Goal: Information Seeking & Learning: Learn about a topic

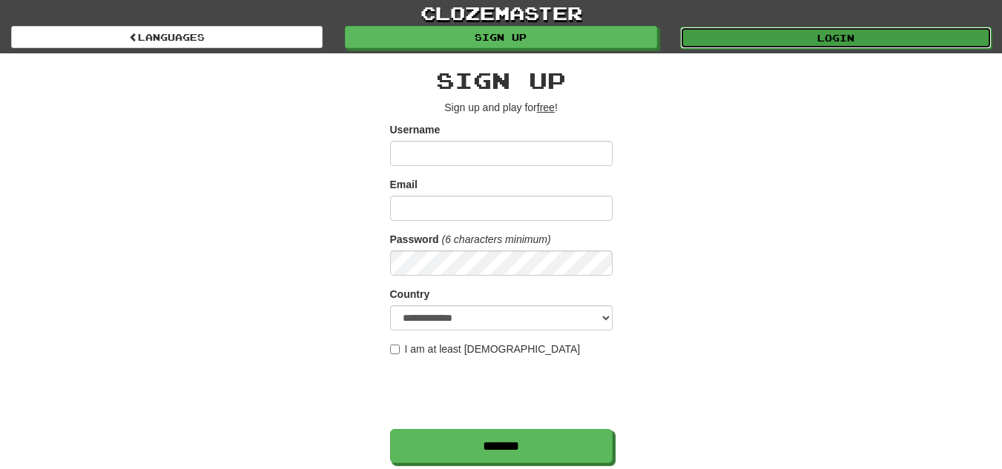
click at [783, 36] on link "Login" at bounding box center [835, 38] width 311 height 22
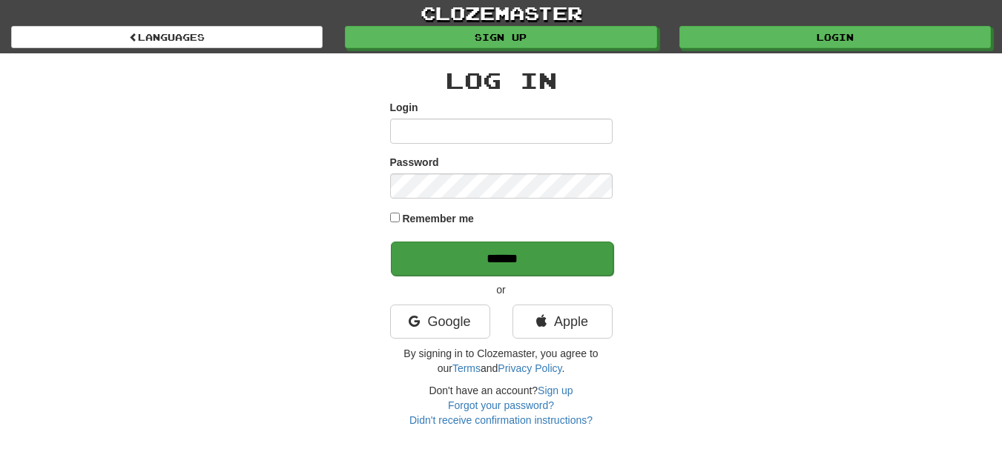
type input "**********"
click at [587, 253] on input "******" at bounding box center [502, 259] width 222 height 34
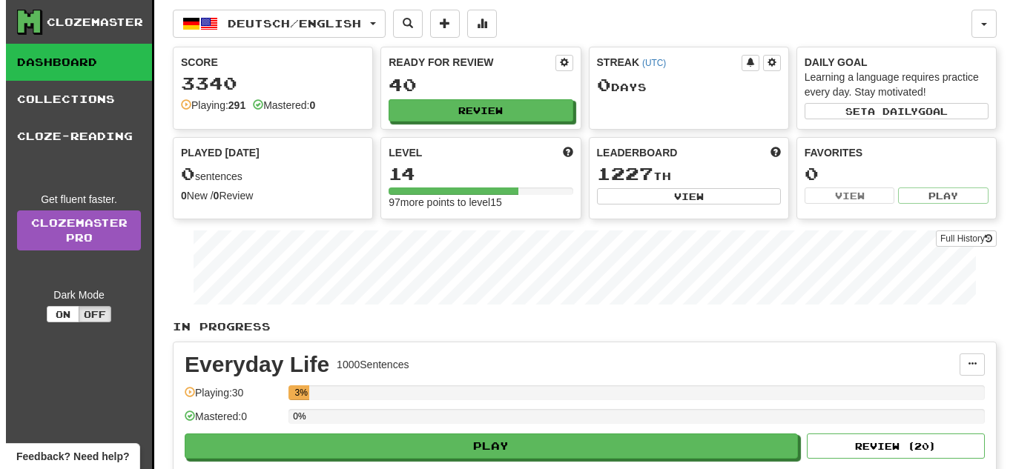
scroll to position [410, 0]
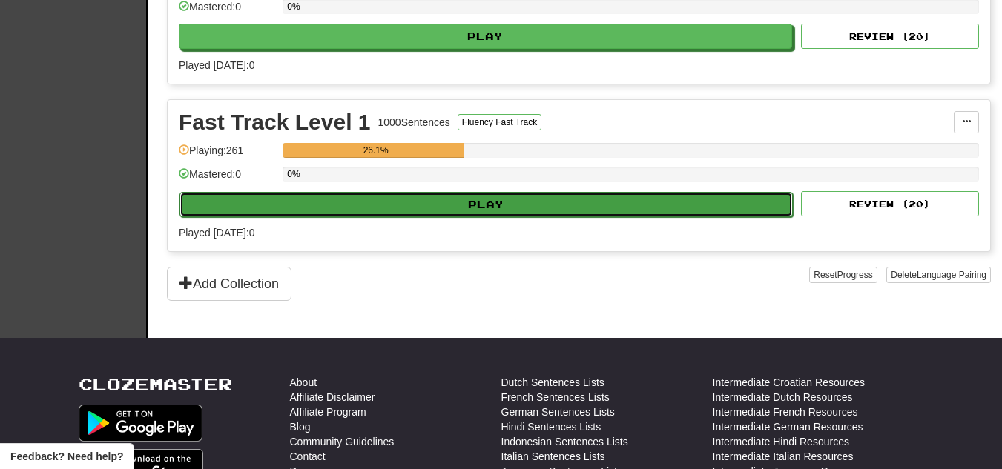
click at [484, 202] on button "Play" at bounding box center [485, 204] width 613 height 25
select select "**"
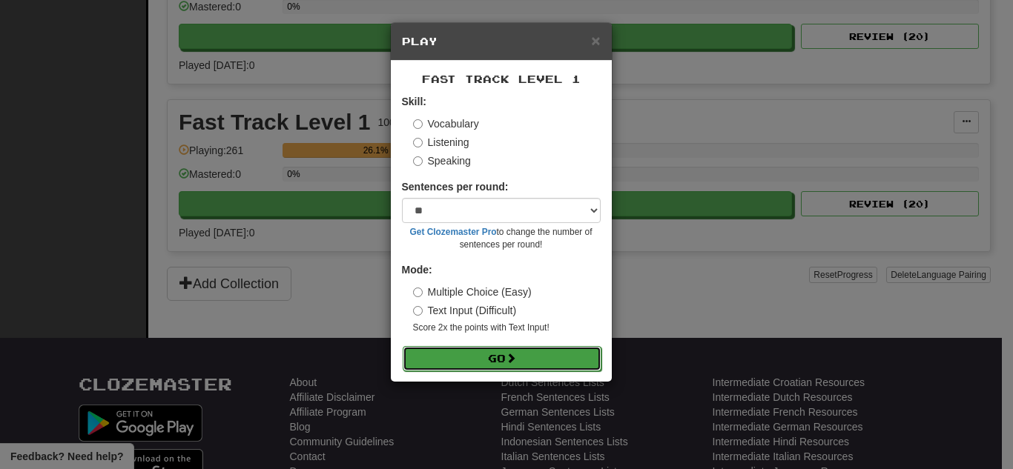
click at [570, 356] on button "Go" at bounding box center [502, 358] width 199 height 25
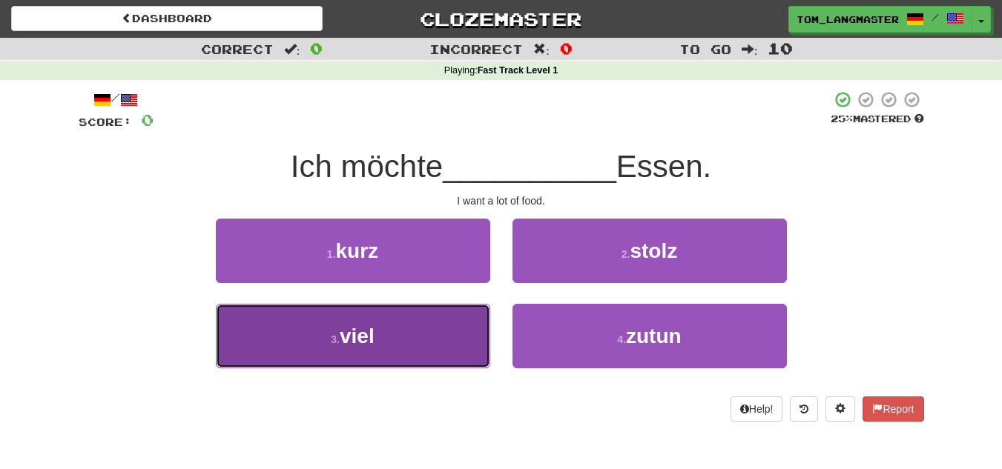
click at [337, 329] on button "3 . viel" at bounding box center [353, 336] width 274 height 65
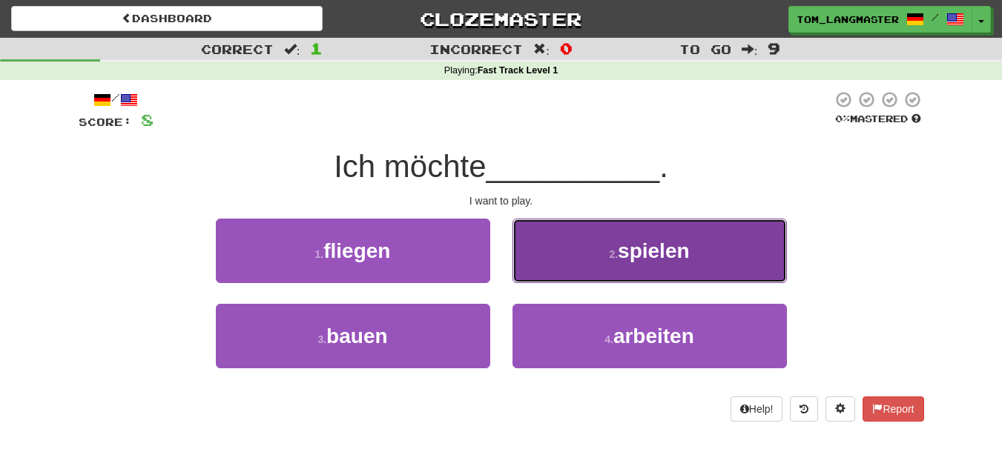
click at [608, 272] on button "2 . spielen" at bounding box center [649, 251] width 274 height 65
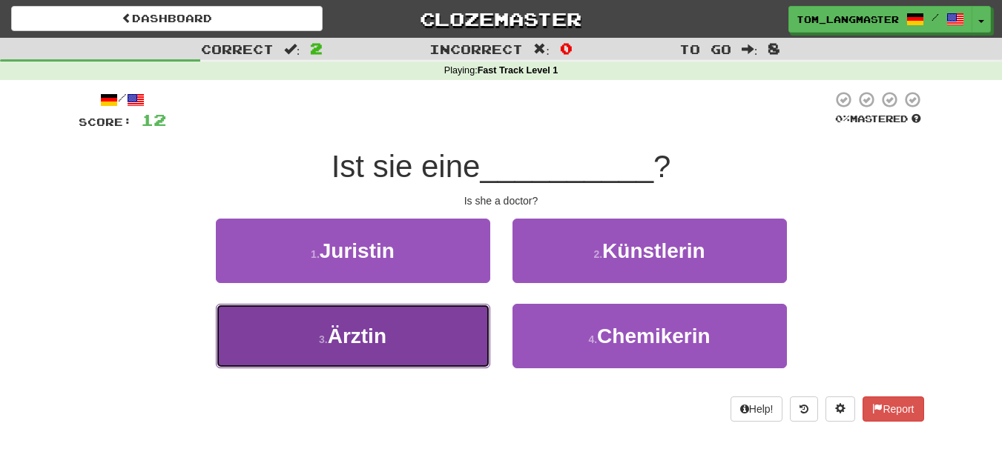
click at [372, 316] on button "3 . Ärztin" at bounding box center [353, 336] width 274 height 65
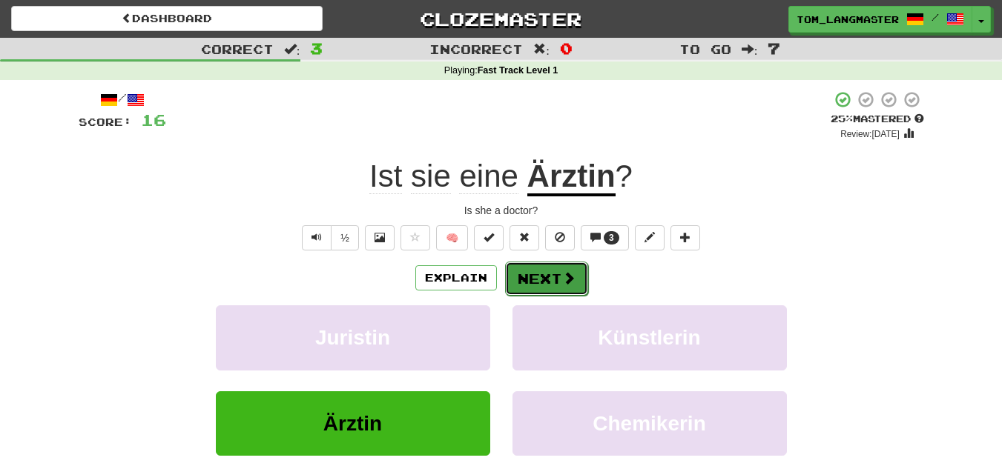
click at [567, 292] on button "Next" at bounding box center [546, 279] width 83 height 34
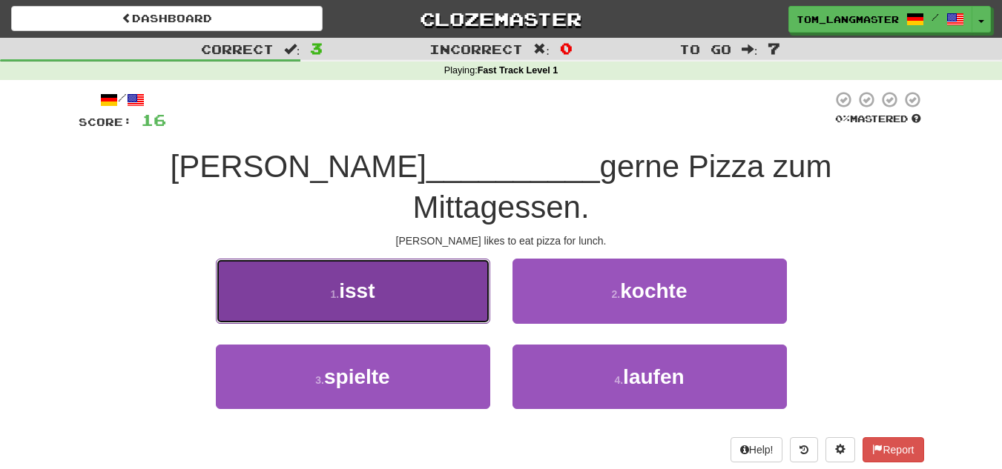
click at [423, 259] on button "1 . isst" at bounding box center [353, 291] width 274 height 65
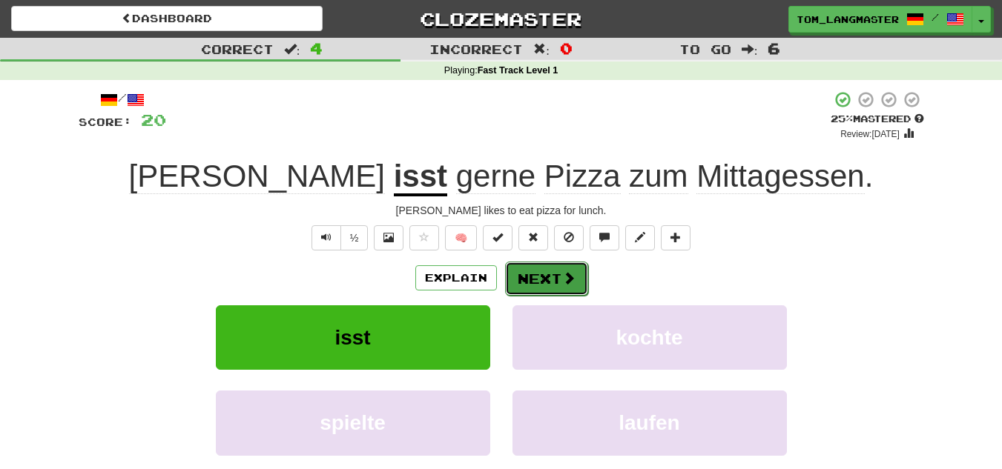
click at [573, 280] on span at bounding box center [568, 277] width 13 height 13
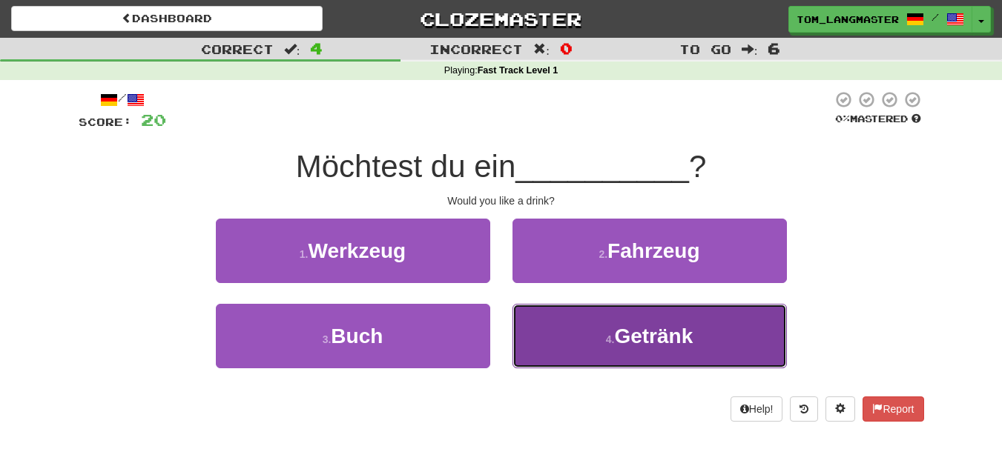
click at [633, 344] on span "Getränk" at bounding box center [653, 336] width 79 height 23
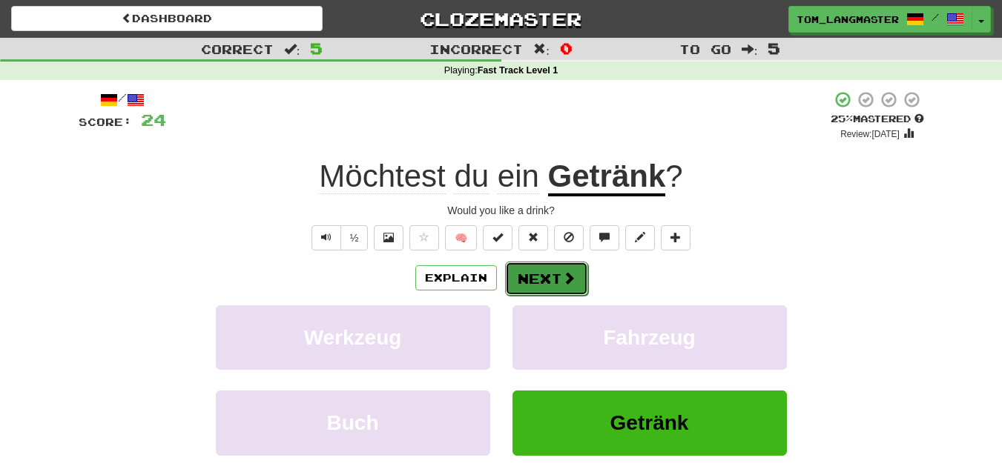
click at [571, 290] on button "Next" at bounding box center [546, 279] width 83 height 34
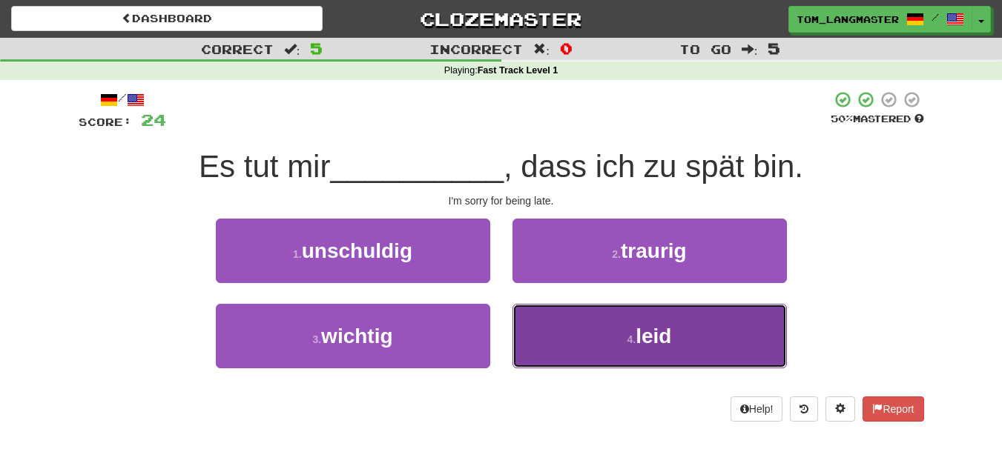
click at [607, 332] on button "4 . leid" at bounding box center [649, 336] width 274 height 65
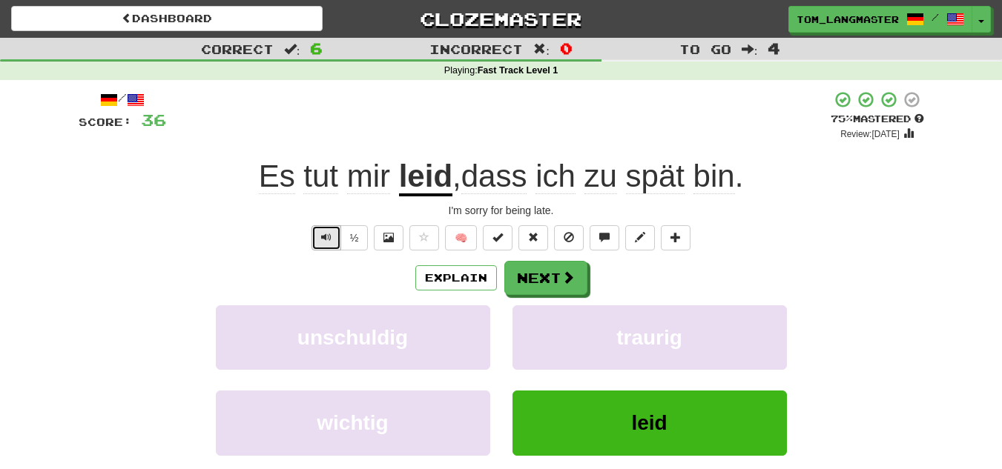
click at [315, 234] on button "Text-to-speech controls" at bounding box center [326, 237] width 30 height 25
click at [561, 294] on button "Next" at bounding box center [546, 279] width 83 height 34
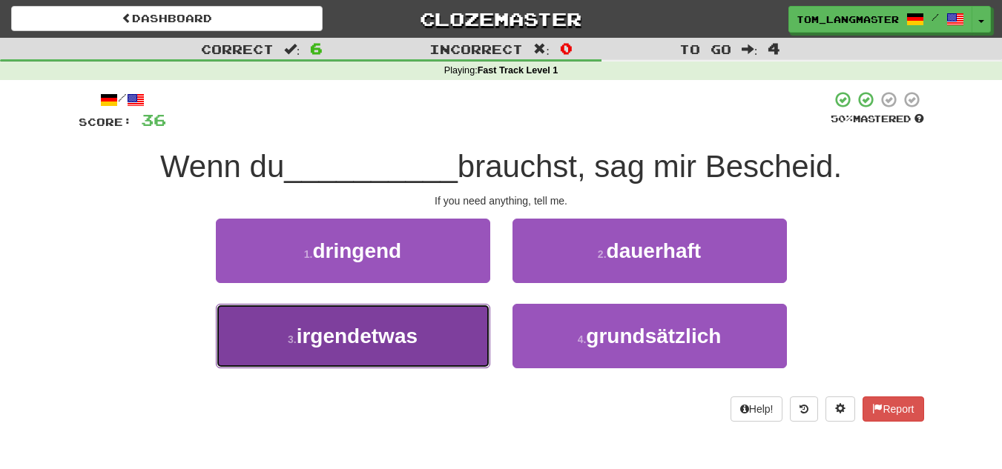
click at [388, 352] on button "3 . irgendetwas" at bounding box center [353, 336] width 274 height 65
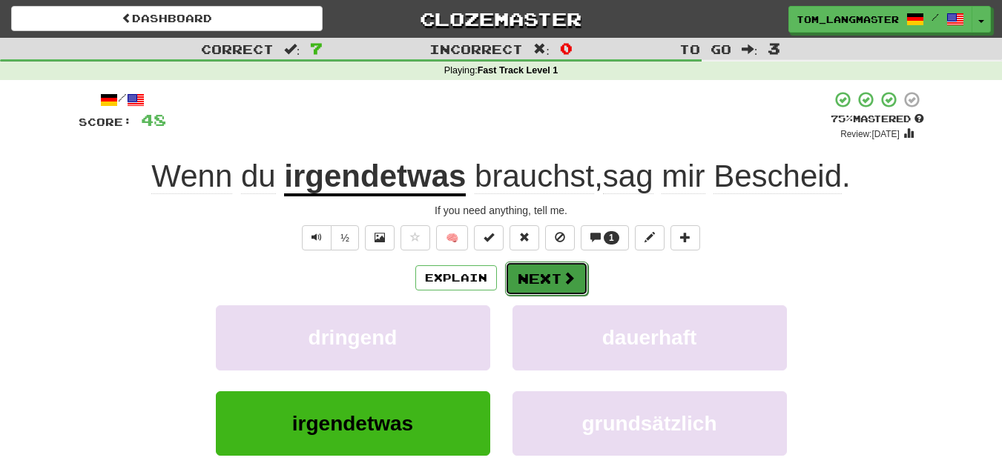
click at [564, 263] on button "Next" at bounding box center [546, 279] width 83 height 34
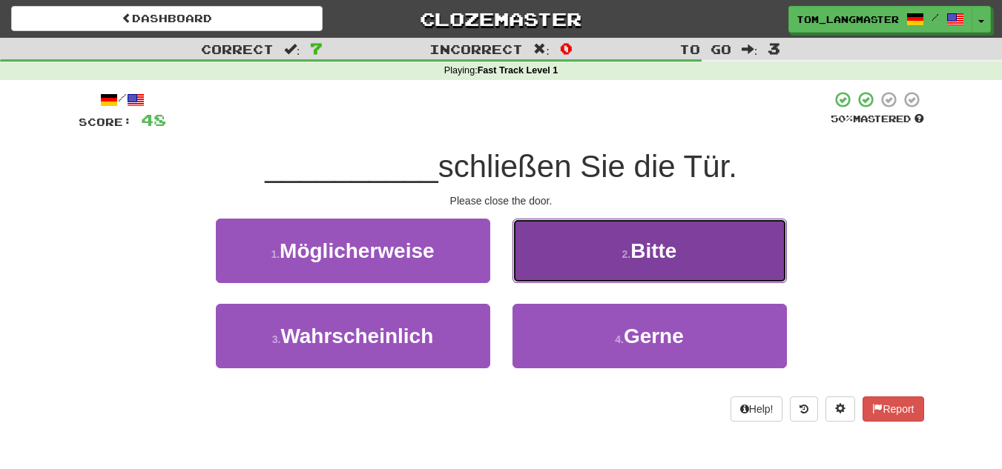
click at [581, 248] on button "2 . Bitte" at bounding box center [649, 251] width 274 height 65
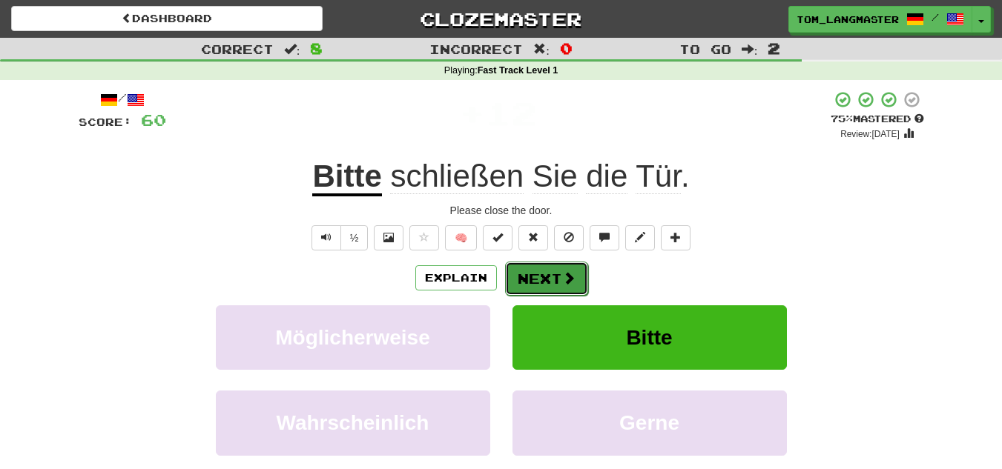
click at [567, 285] on span at bounding box center [568, 277] width 13 height 13
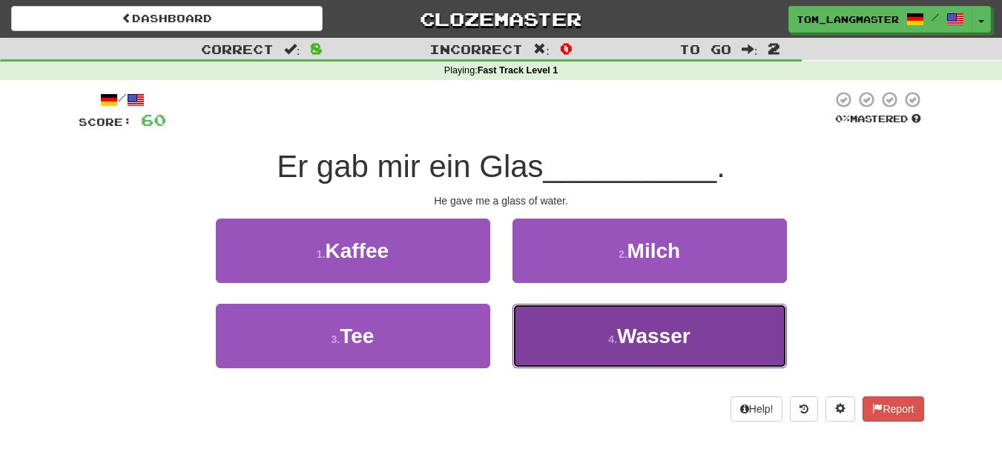
click at [578, 332] on button "4 . Wasser" at bounding box center [649, 336] width 274 height 65
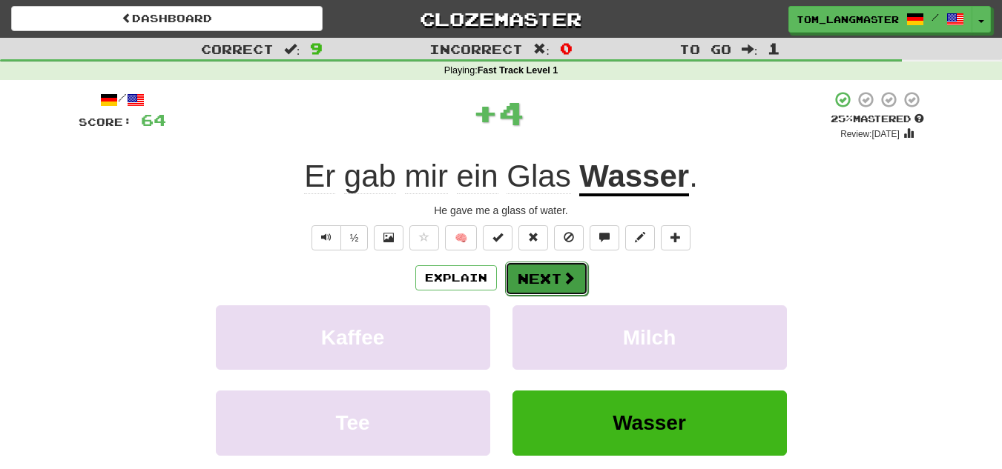
click at [534, 277] on button "Next" at bounding box center [546, 279] width 83 height 34
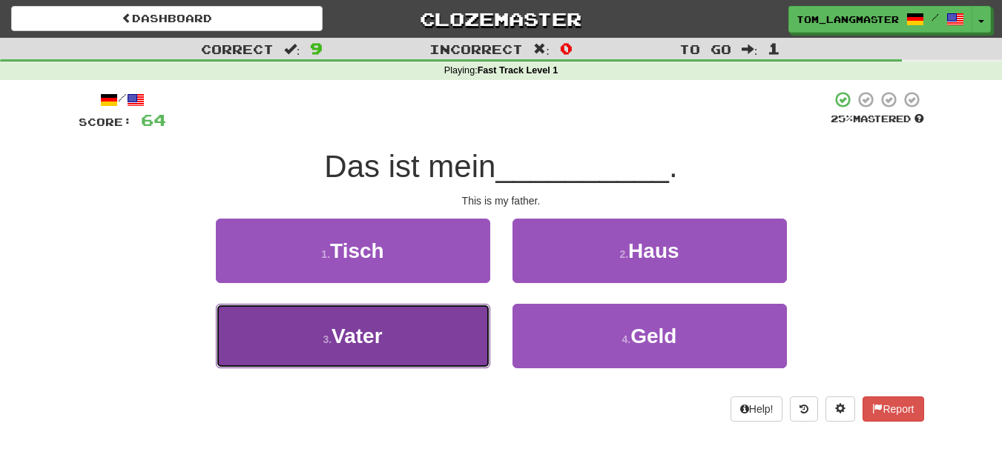
click at [432, 363] on button "3 . Vater" at bounding box center [353, 336] width 274 height 65
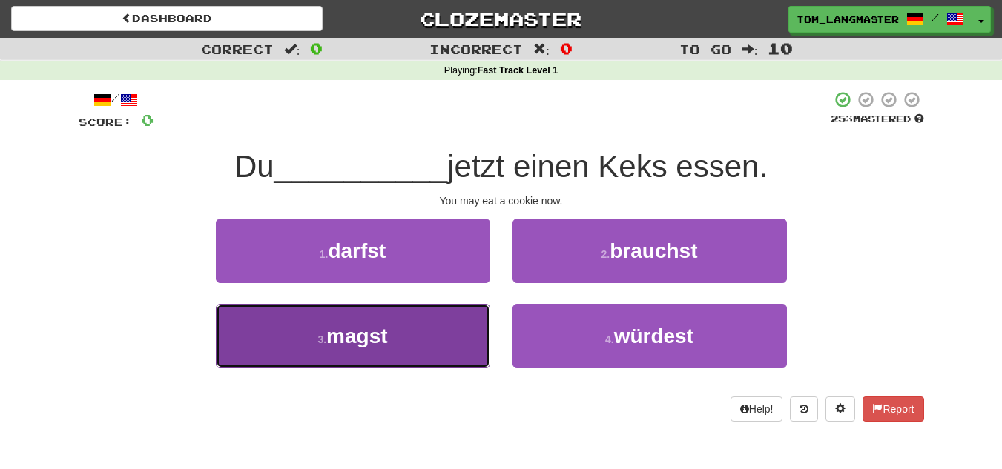
click at [401, 346] on button "3 . magst" at bounding box center [353, 336] width 274 height 65
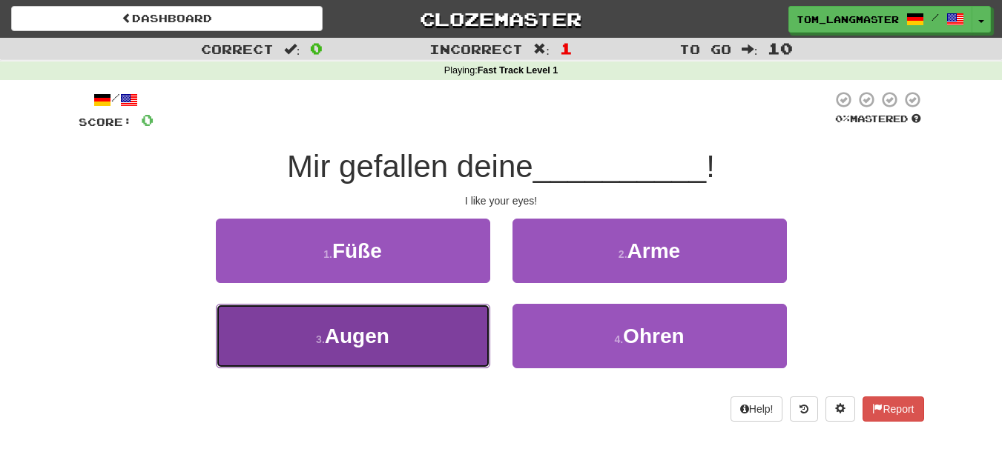
click at [397, 323] on button "3 . Augen" at bounding box center [353, 336] width 274 height 65
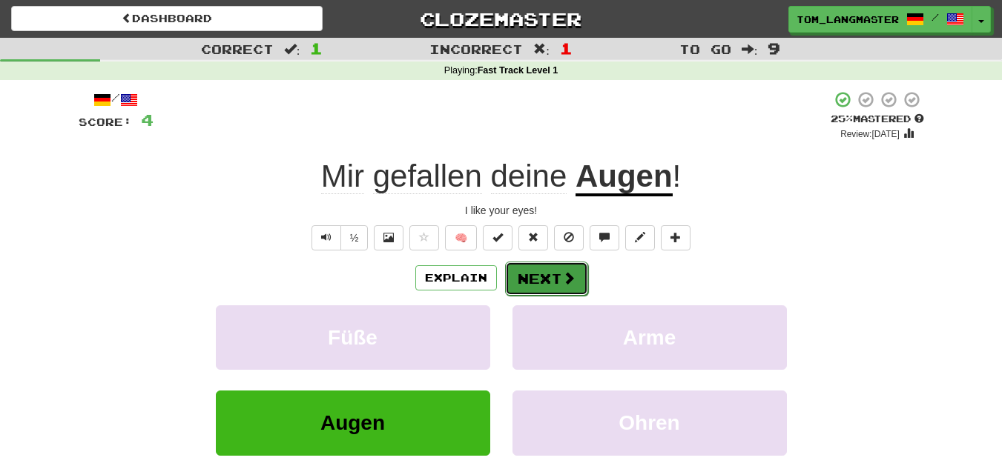
click at [535, 270] on button "Next" at bounding box center [546, 279] width 83 height 34
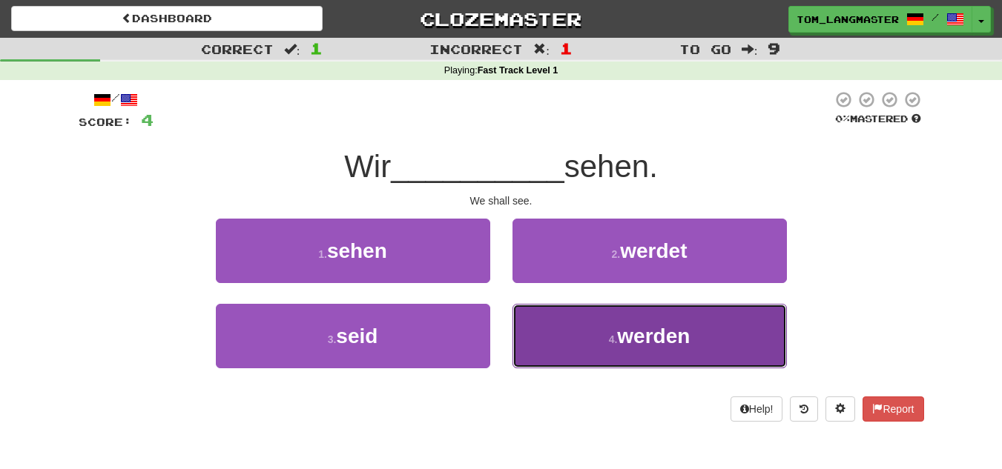
click at [576, 337] on button "4 . werden" at bounding box center [649, 336] width 274 height 65
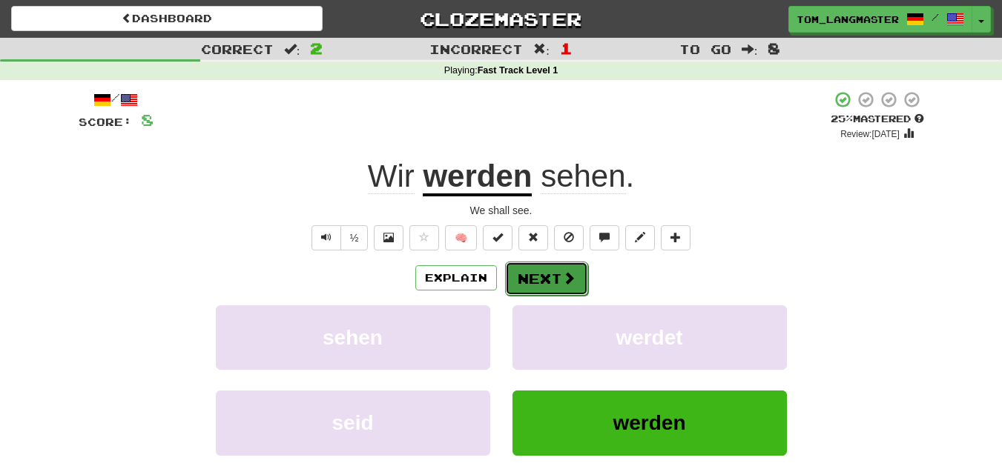
click at [555, 278] on button "Next" at bounding box center [546, 279] width 83 height 34
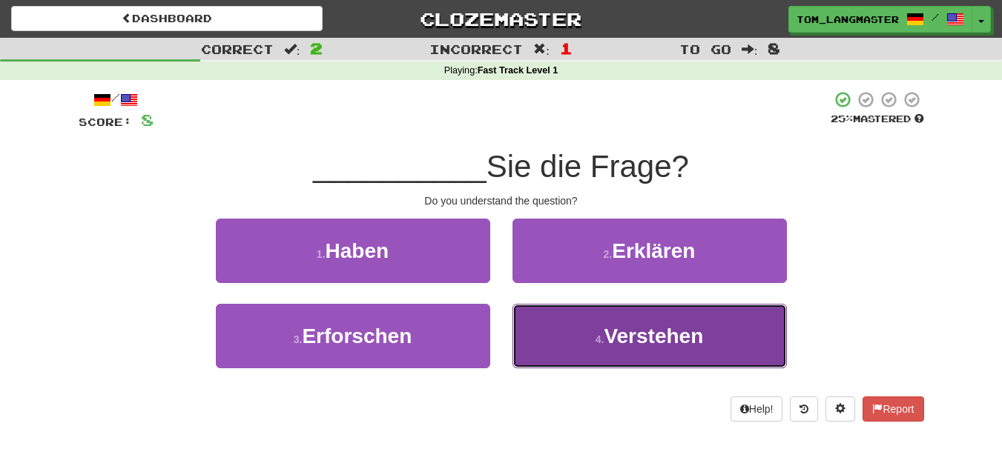
click at [599, 343] on small "4 ." at bounding box center [600, 340] width 9 height 12
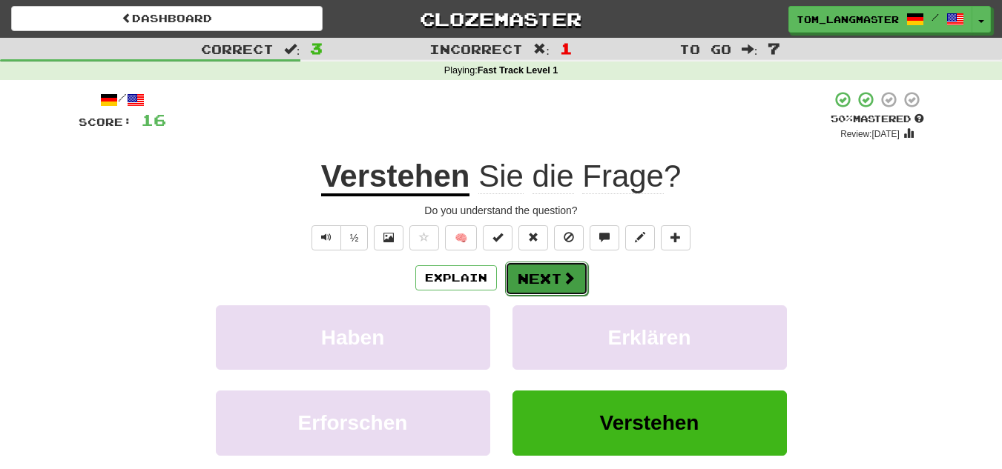
click at [551, 287] on button "Next" at bounding box center [546, 279] width 83 height 34
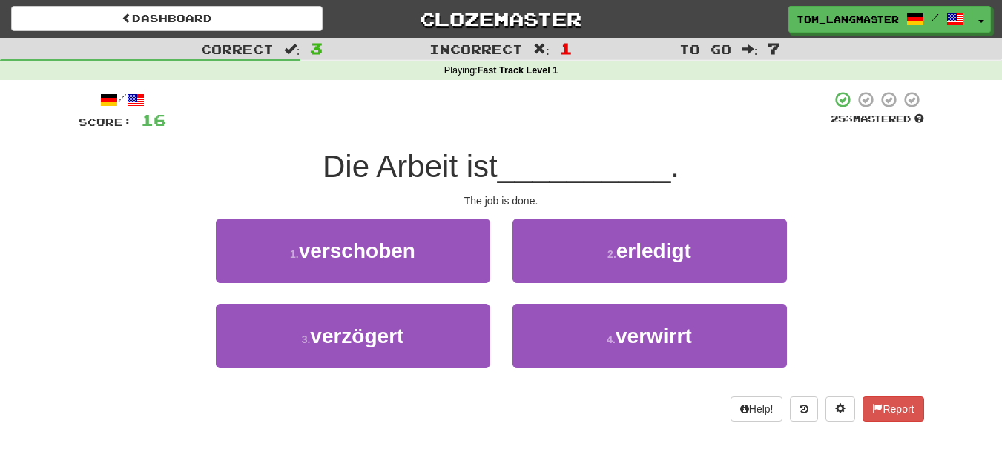
click at [553, 403] on div "Help! Report" at bounding box center [501, 409] width 845 height 25
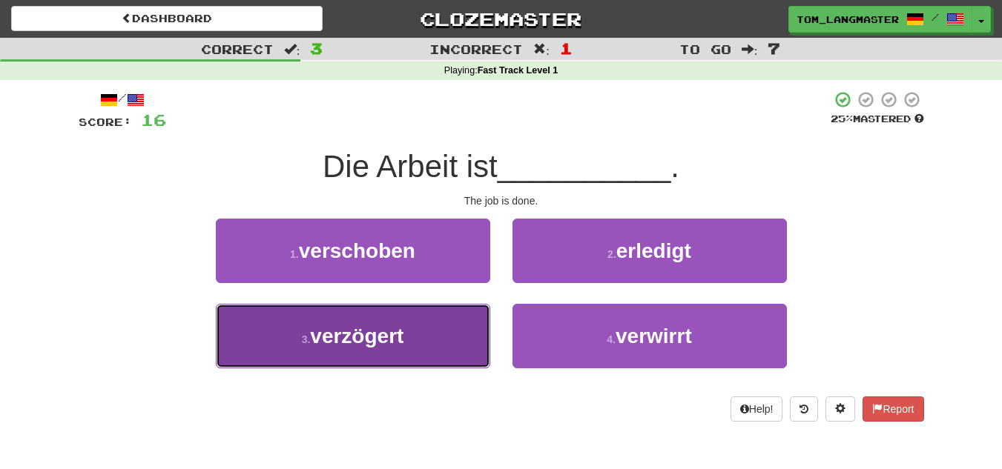
click at [445, 329] on button "3 . verzögert" at bounding box center [353, 336] width 274 height 65
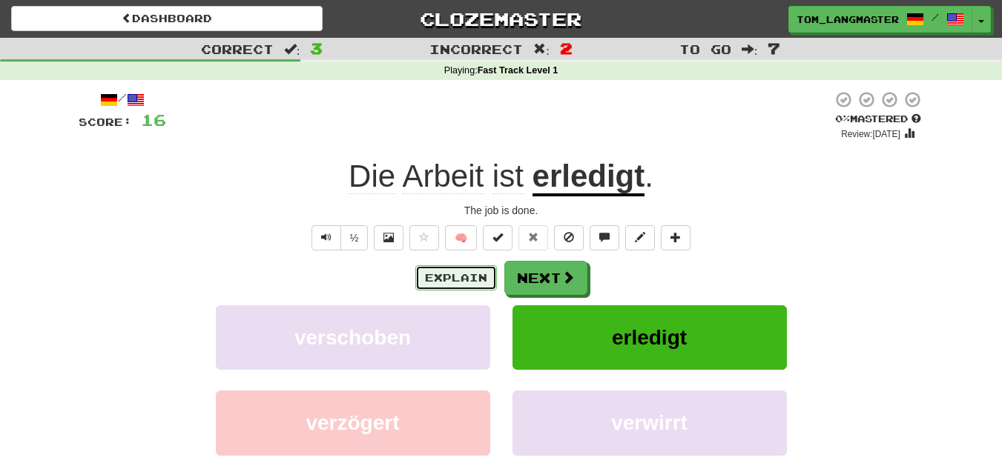
click at [438, 274] on button "Explain" at bounding box center [456, 278] width 82 height 25
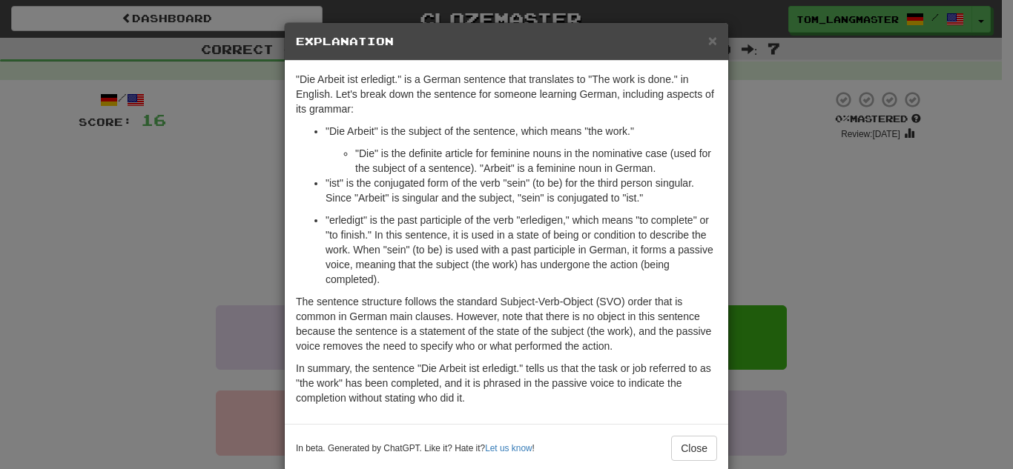
click at [165, 246] on div "× Explanation "Die Arbeit ist erledigt." is a German sentence that translates t…" at bounding box center [506, 234] width 1013 height 469
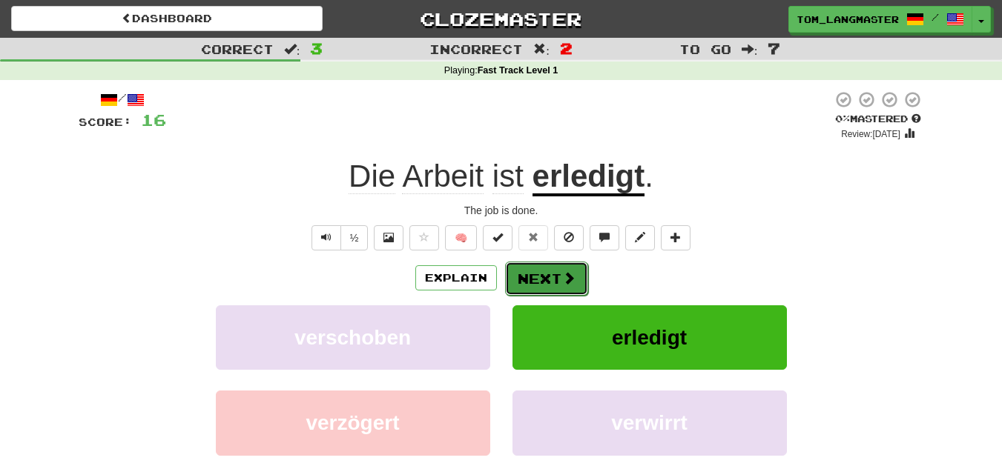
click at [547, 275] on button "Next" at bounding box center [546, 279] width 83 height 34
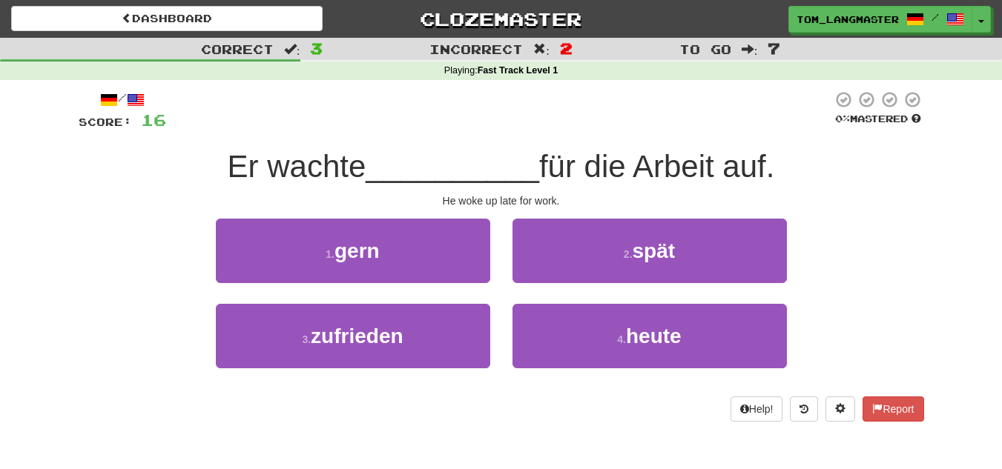
click at [469, 301] on div "1 . gern" at bounding box center [353, 261] width 297 height 85
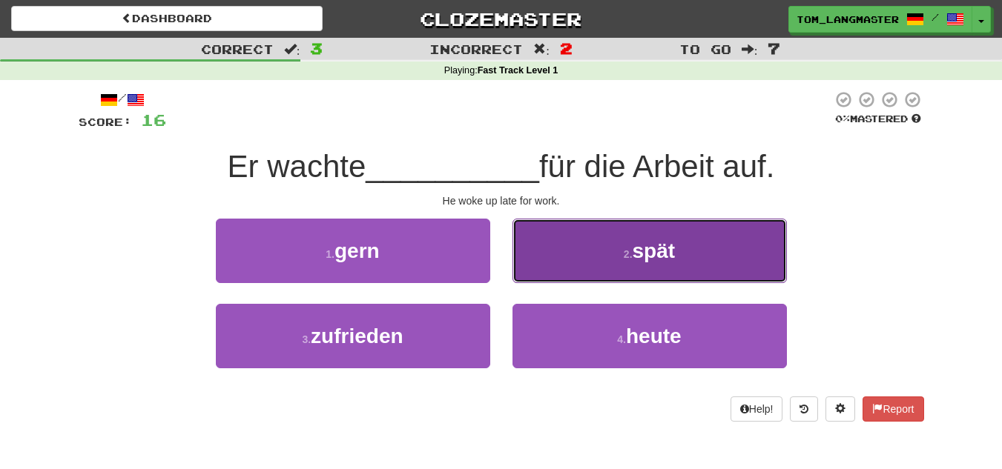
click at [558, 265] on button "2 . spät" at bounding box center [649, 251] width 274 height 65
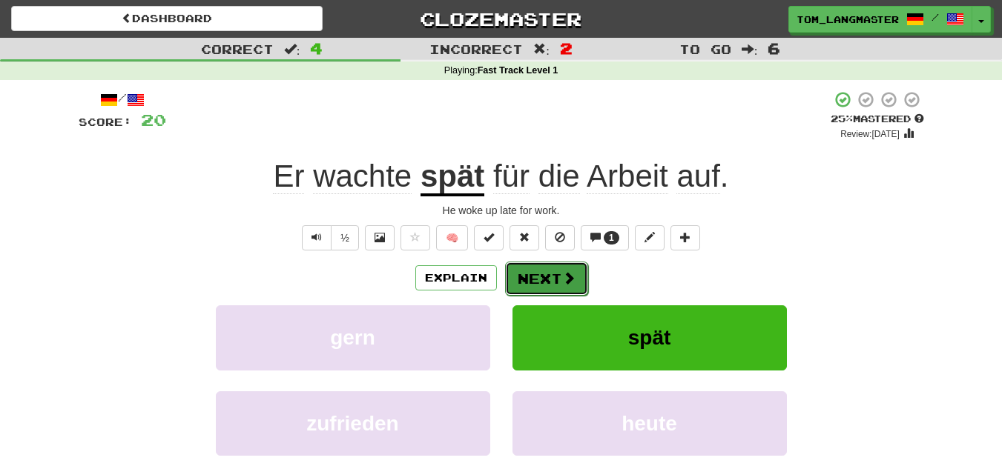
click at [550, 288] on button "Next" at bounding box center [546, 279] width 83 height 34
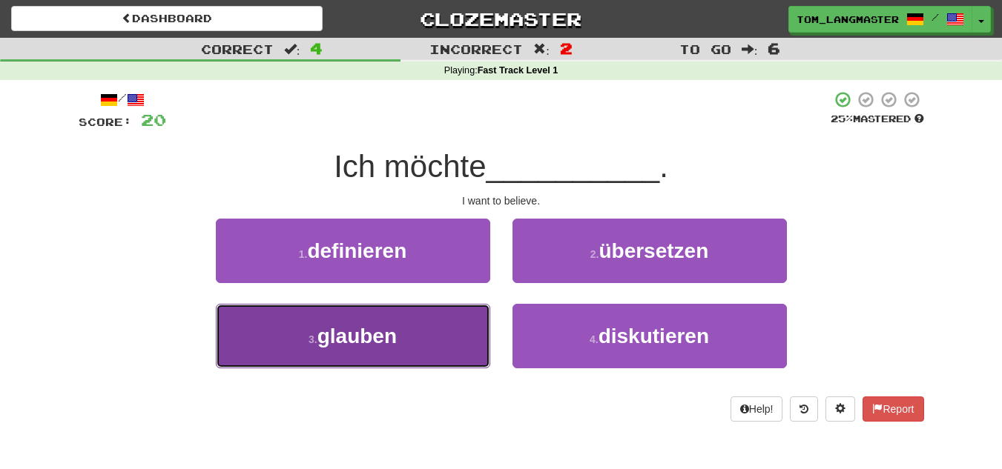
click at [403, 343] on button "3 . glauben" at bounding box center [353, 336] width 274 height 65
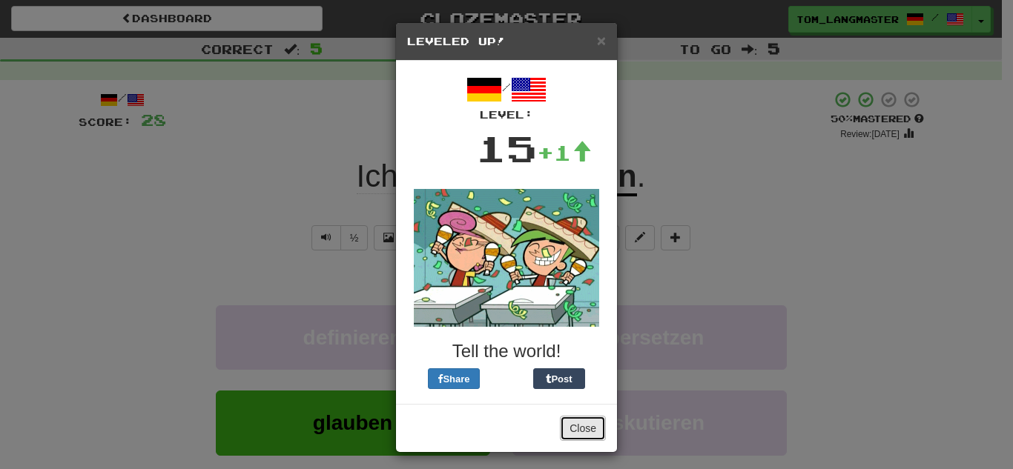
click at [586, 432] on button "Close" at bounding box center [583, 428] width 46 height 25
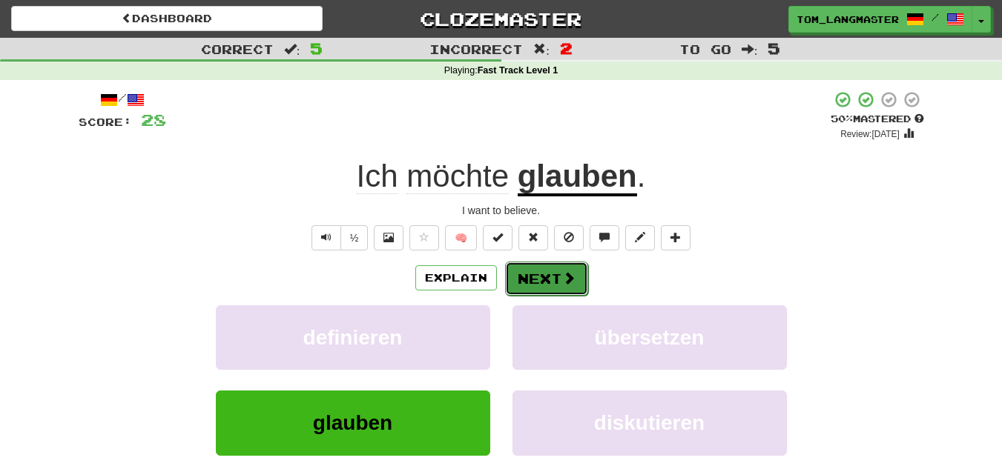
click at [573, 283] on span at bounding box center [568, 277] width 13 height 13
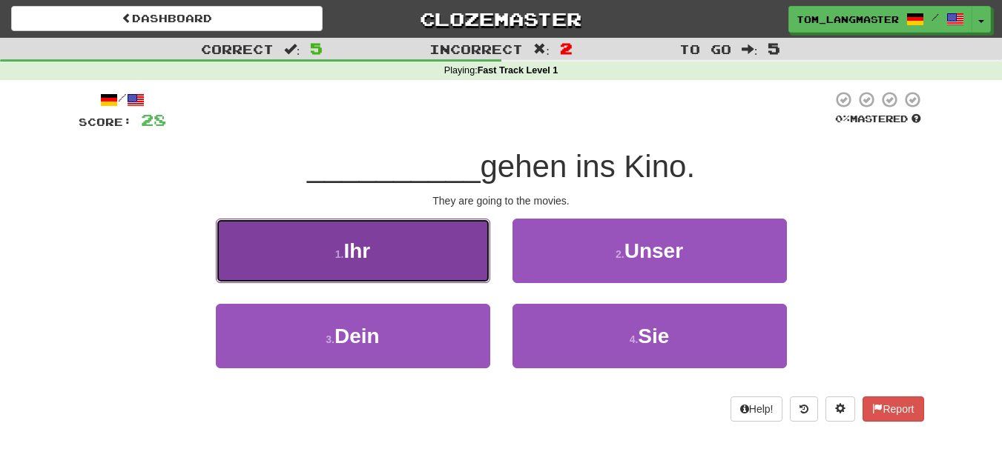
click at [382, 227] on button "1 . Ihr" at bounding box center [353, 251] width 274 height 65
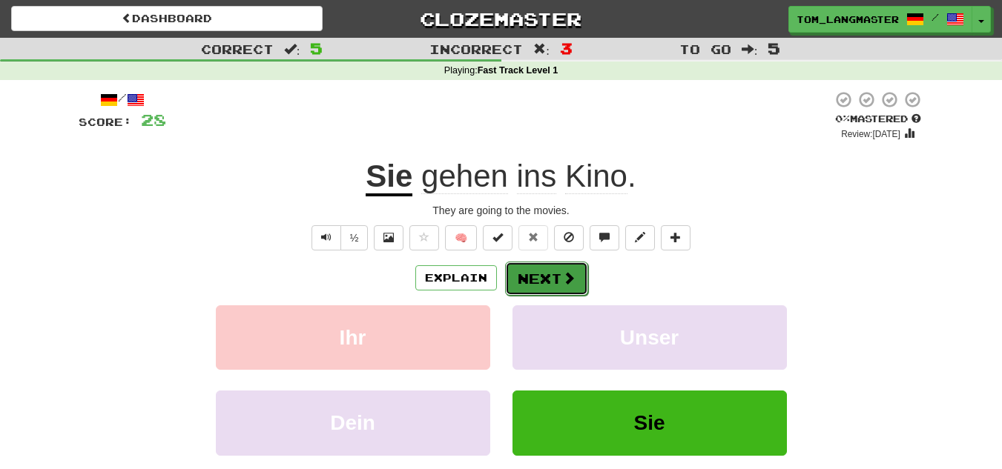
click at [584, 294] on button "Next" at bounding box center [546, 279] width 83 height 34
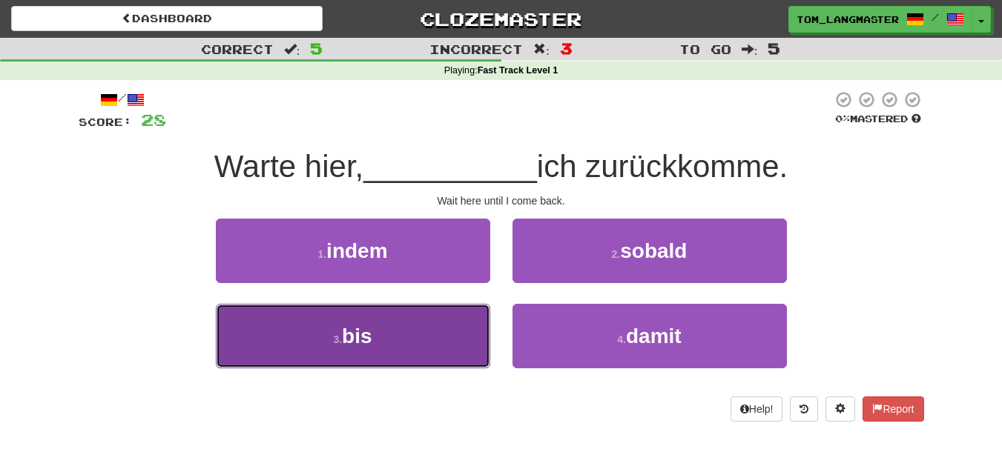
click at [460, 346] on button "3 . bis" at bounding box center [353, 336] width 274 height 65
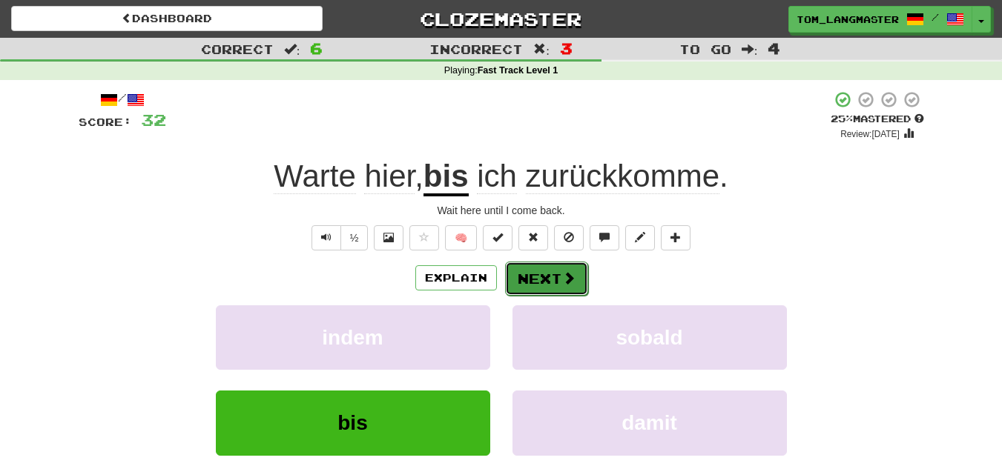
click at [556, 279] on button "Next" at bounding box center [546, 279] width 83 height 34
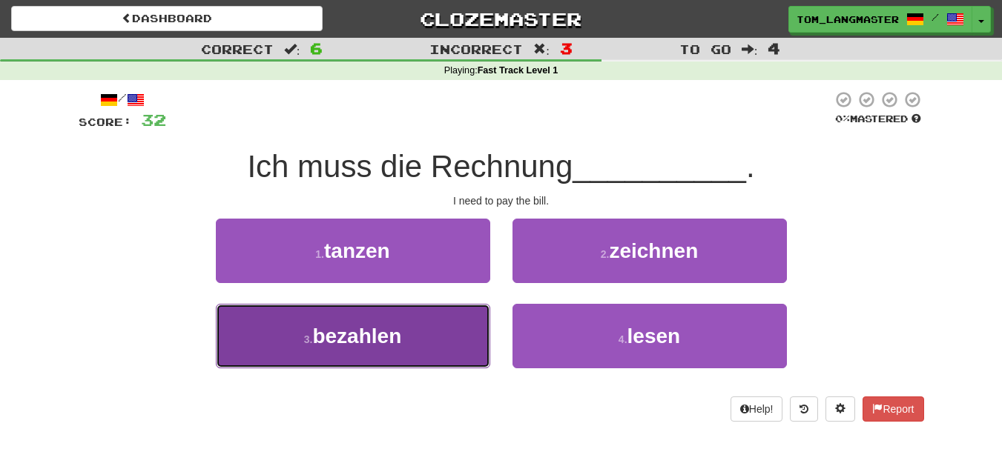
click at [379, 343] on span "bezahlen" at bounding box center [356, 336] width 89 height 23
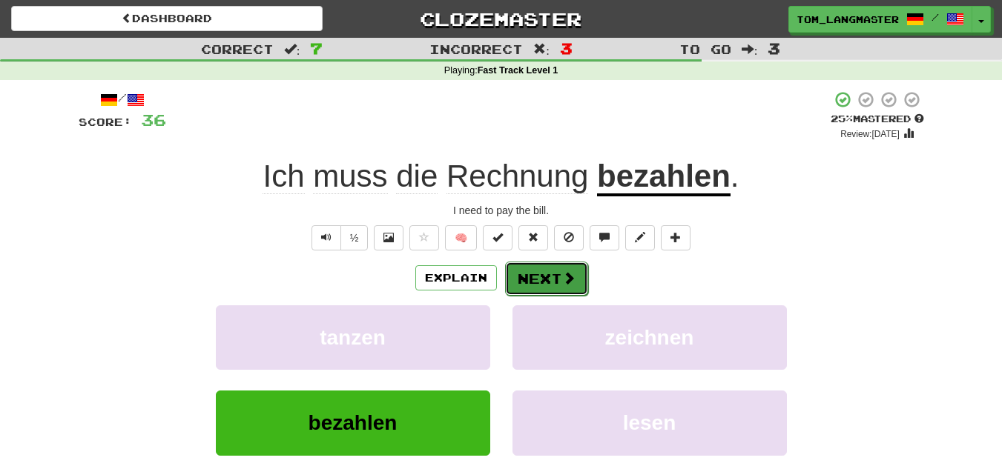
click at [570, 274] on span at bounding box center [568, 277] width 13 height 13
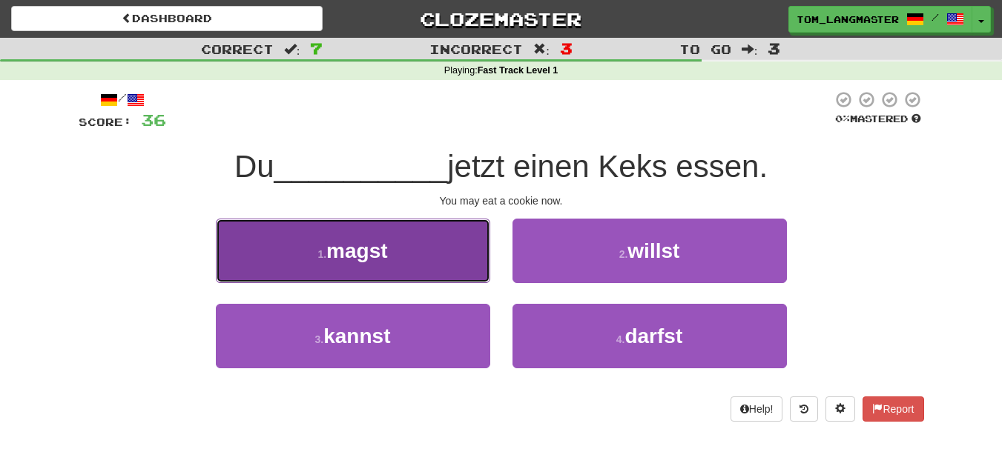
click at [438, 255] on button "1 . magst" at bounding box center [353, 251] width 274 height 65
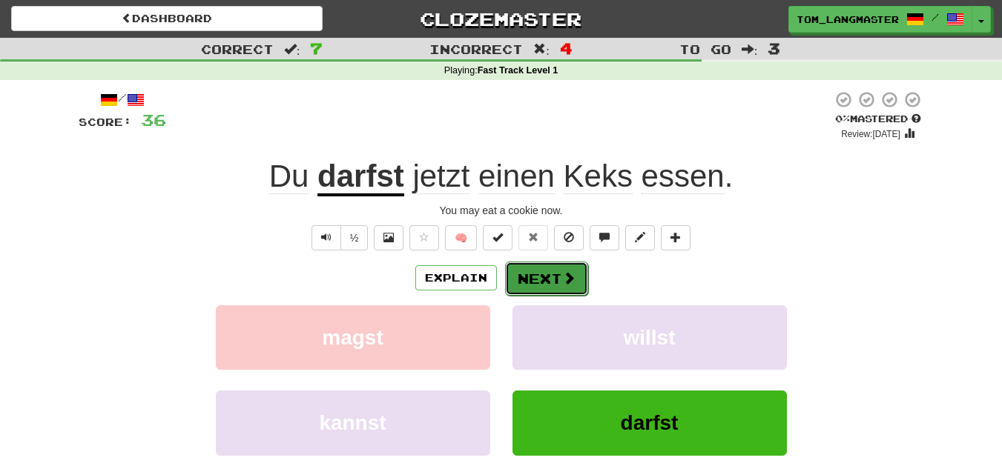
click at [549, 280] on button "Next" at bounding box center [546, 279] width 83 height 34
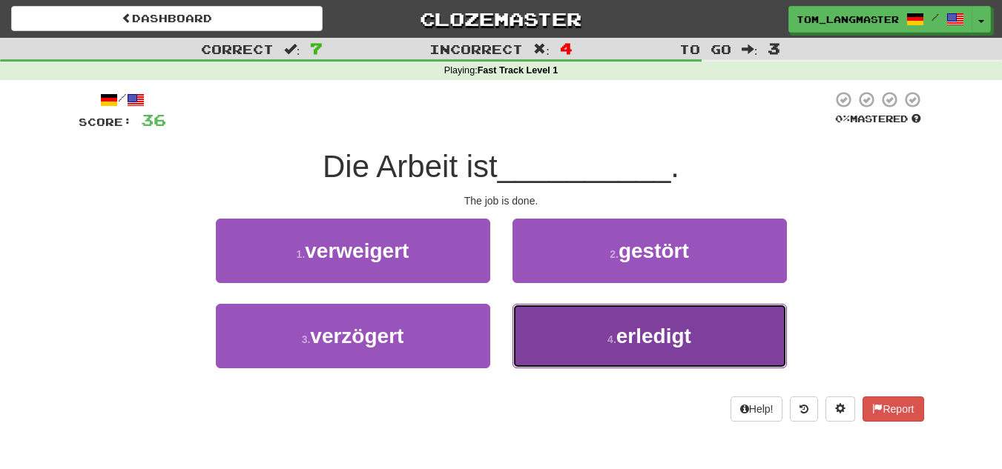
click at [547, 328] on button "4 . erledigt" at bounding box center [649, 336] width 274 height 65
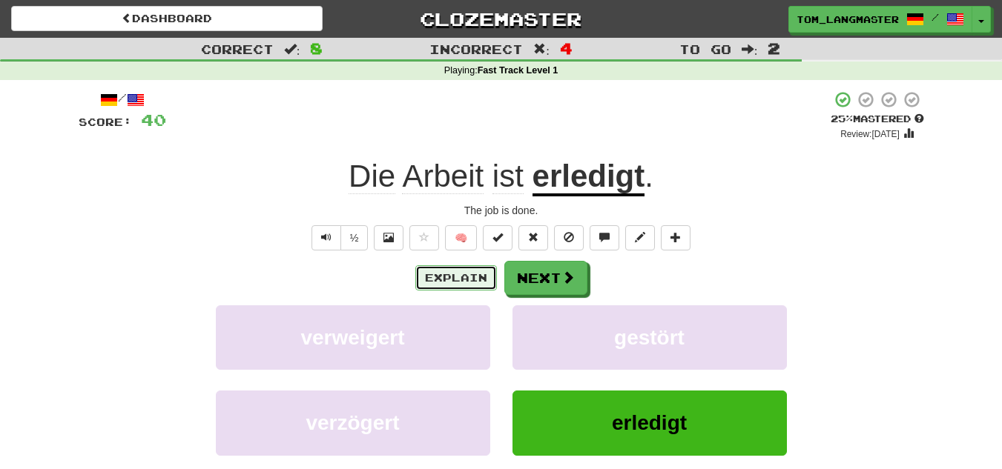
click at [427, 284] on button "Explain" at bounding box center [456, 278] width 82 height 25
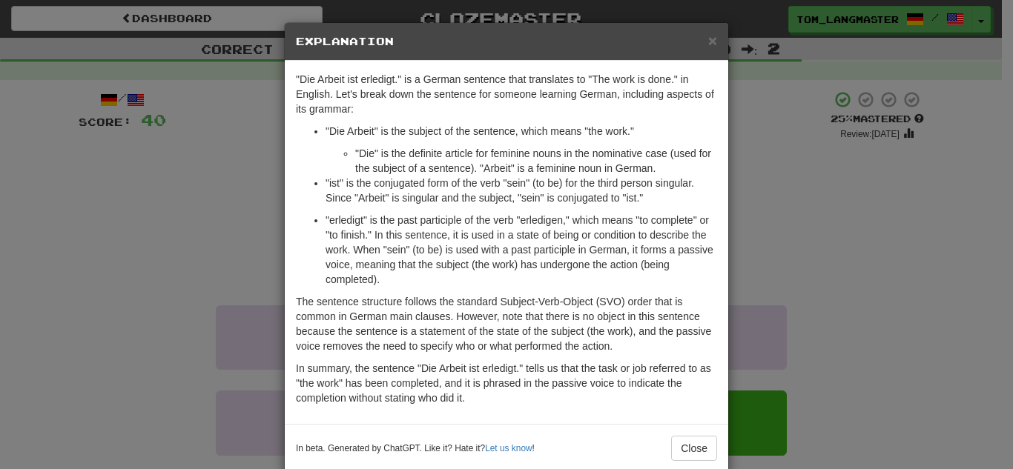
click at [858, 100] on div "× Explanation "Die Arbeit ist erledigt." is a German sentence that translates t…" at bounding box center [506, 234] width 1013 height 469
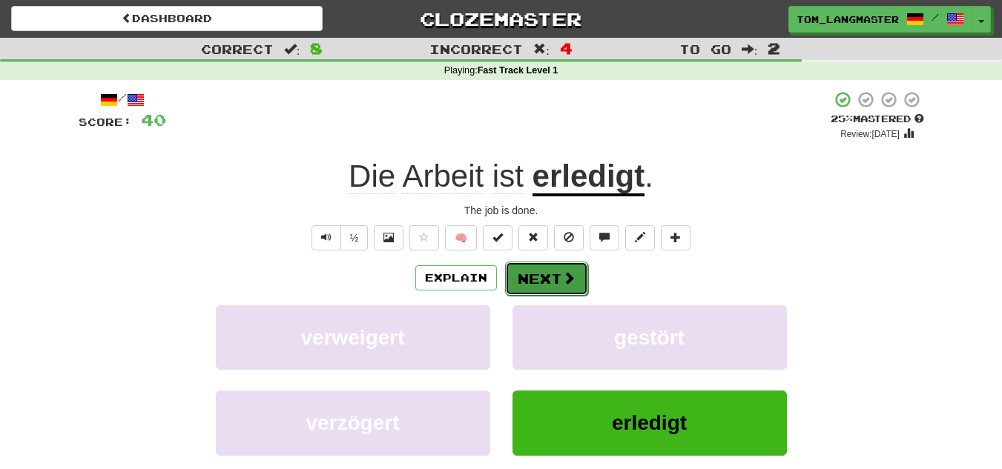
click at [555, 287] on button "Next" at bounding box center [546, 279] width 83 height 34
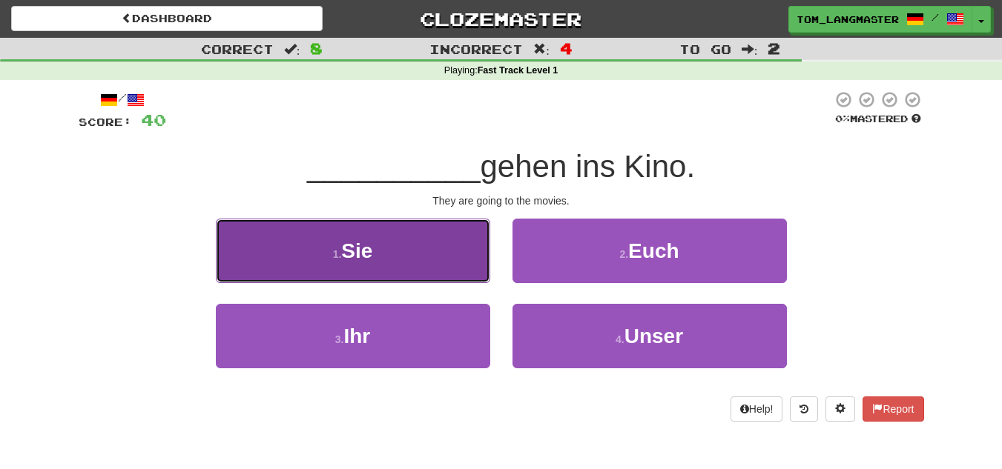
click at [440, 245] on button "1 . Sie" at bounding box center [353, 251] width 274 height 65
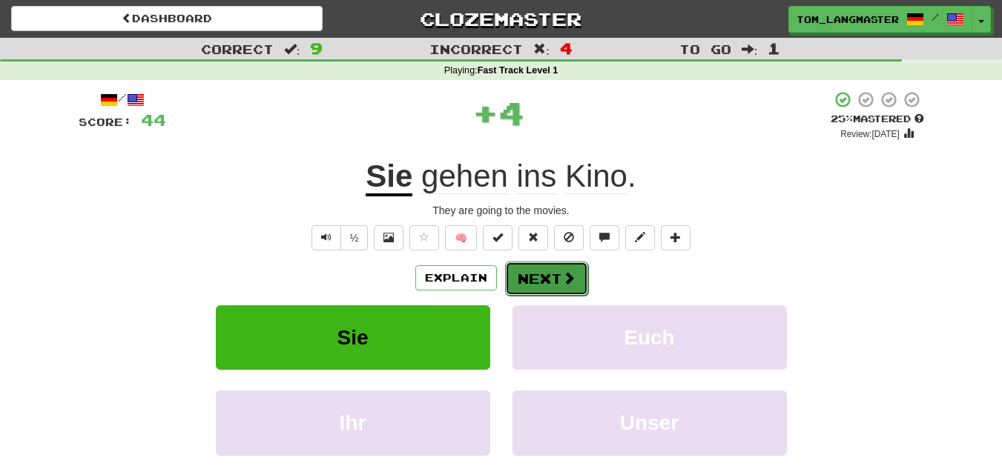
click at [544, 277] on button "Next" at bounding box center [546, 279] width 83 height 34
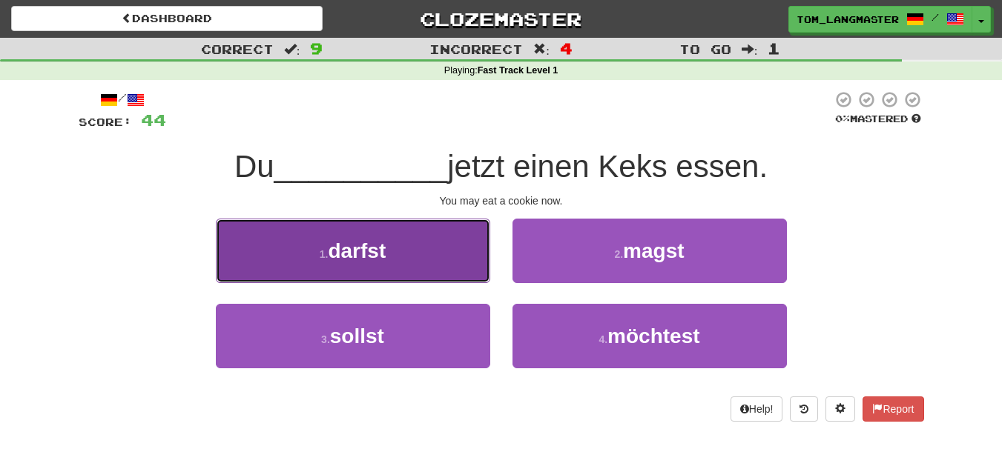
click at [449, 273] on button "1 . darfst" at bounding box center [353, 251] width 274 height 65
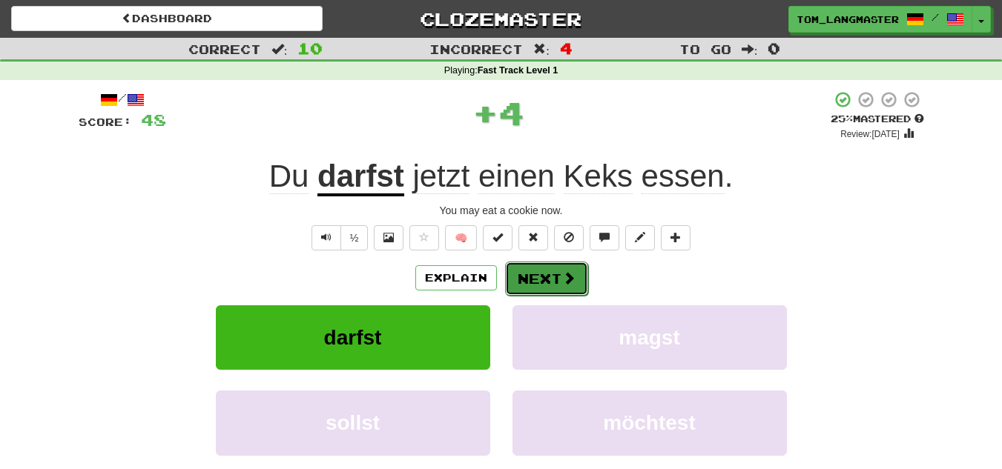
click at [541, 280] on button "Next" at bounding box center [546, 279] width 83 height 34
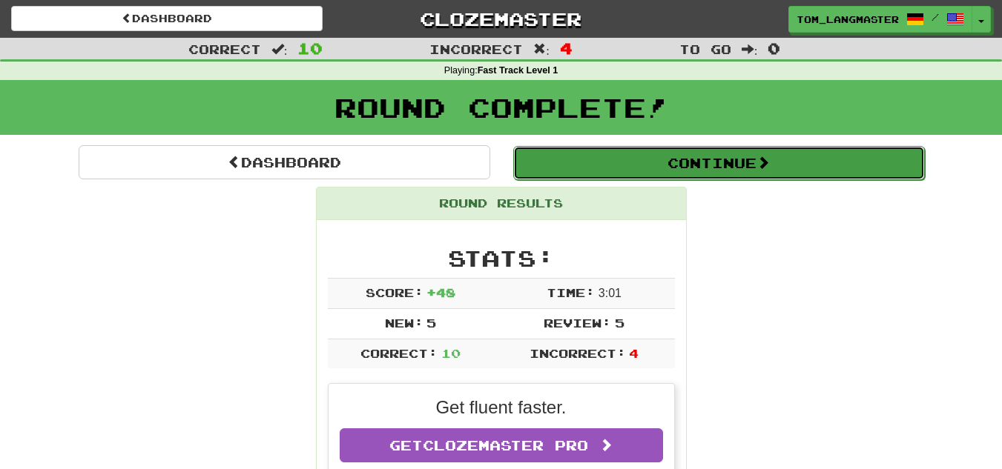
click at [597, 168] on button "Continue" at bounding box center [719, 163] width 412 height 34
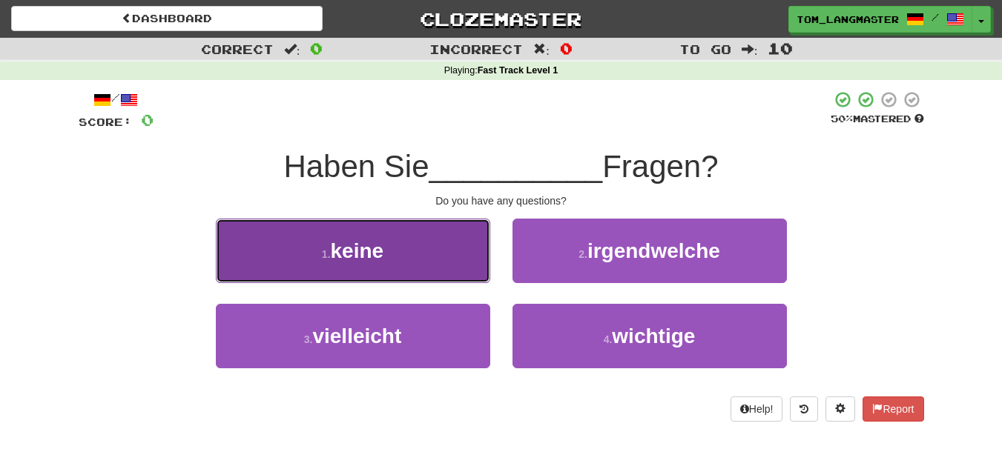
click at [367, 251] on span "keine" at bounding box center [357, 251] width 53 height 23
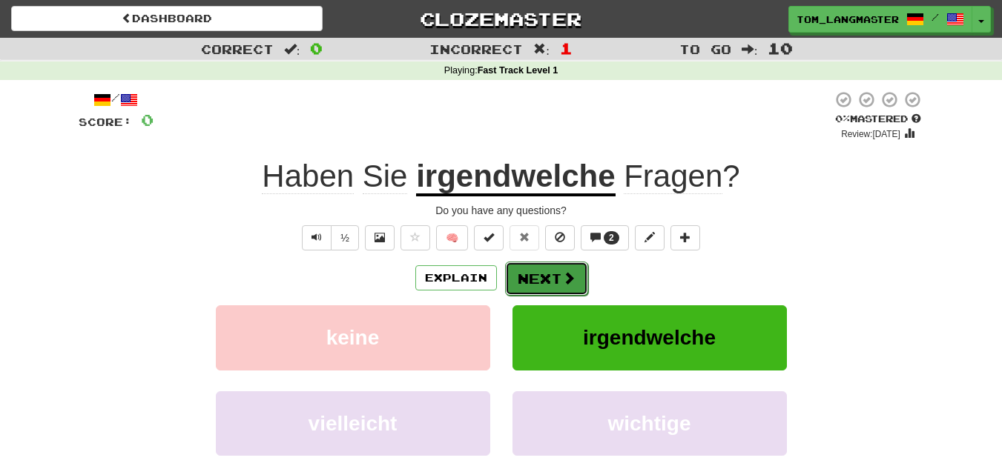
click at [537, 276] on button "Next" at bounding box center [546, 279] width 83 height 34
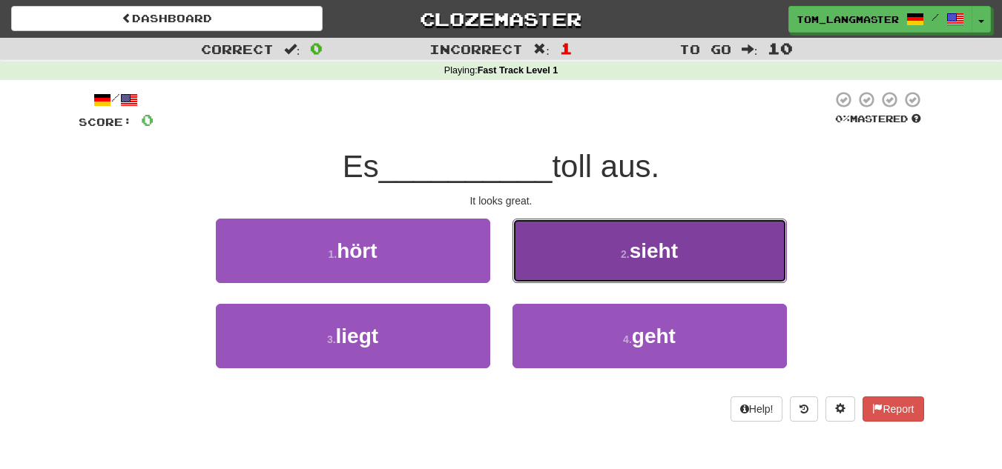
click at [592, 282] on button "2 . sieht" at bounding box center [649, 251] width 274 height 65
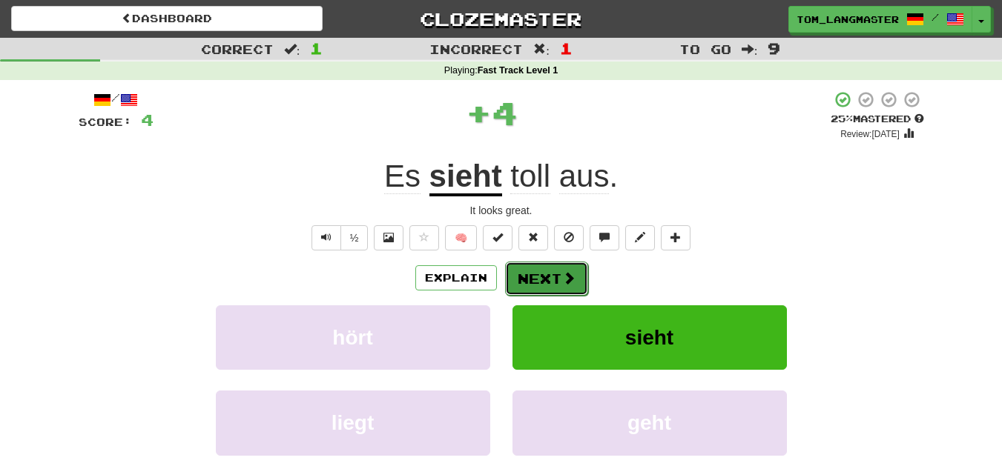
click at [562, 274] on span at bounding box center [568, 277] width 13 height 13
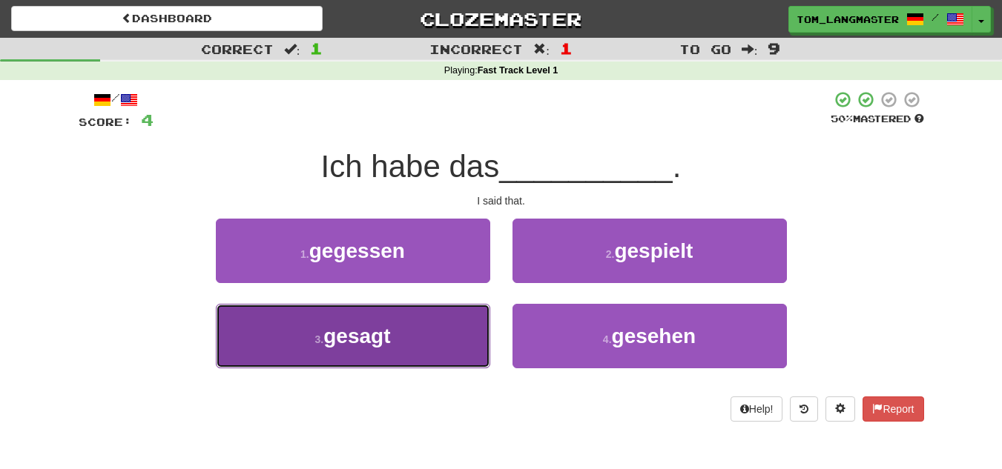
click at [403, 341] on button "3 . gesagt" at bounding box center [353, 336] width 274 height 65
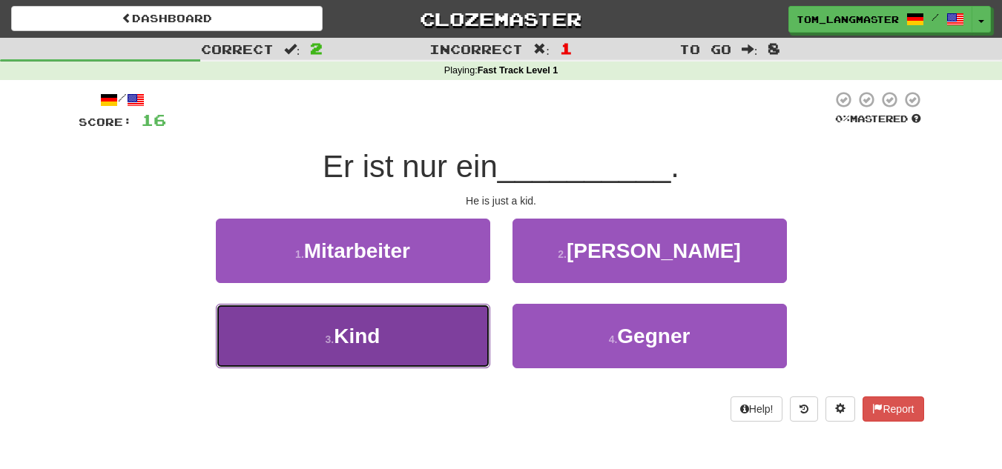
click at [357, 310] on button "3 . Kind" at bounding box center [353, 336] width 274 height 65
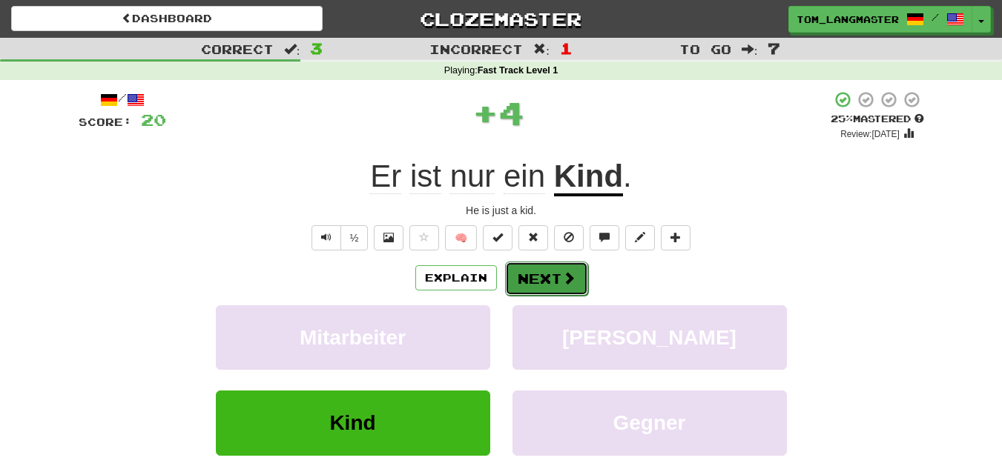
click at [551, 283] on button "Next" at bounding box center [546, 279] width 83 height 34
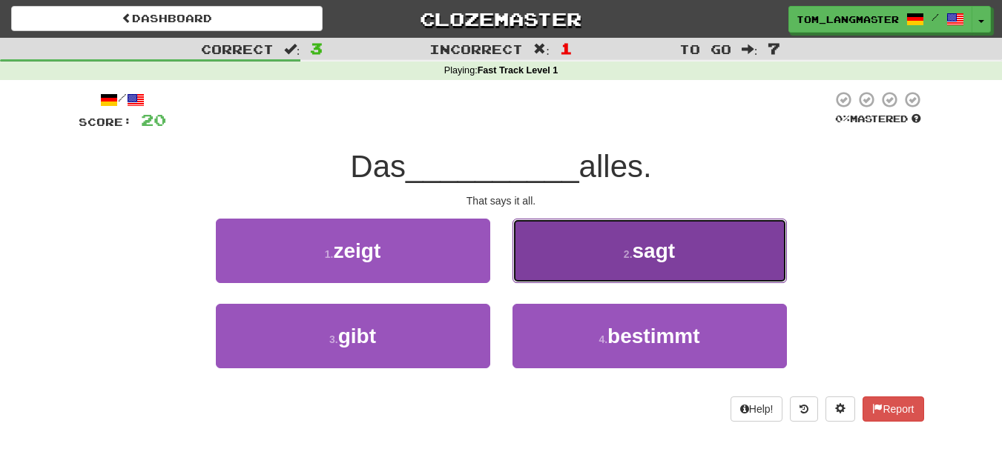
click at [610, 243] on button "2 . sagt" at bounding box center [649, 251] width 274 height 65
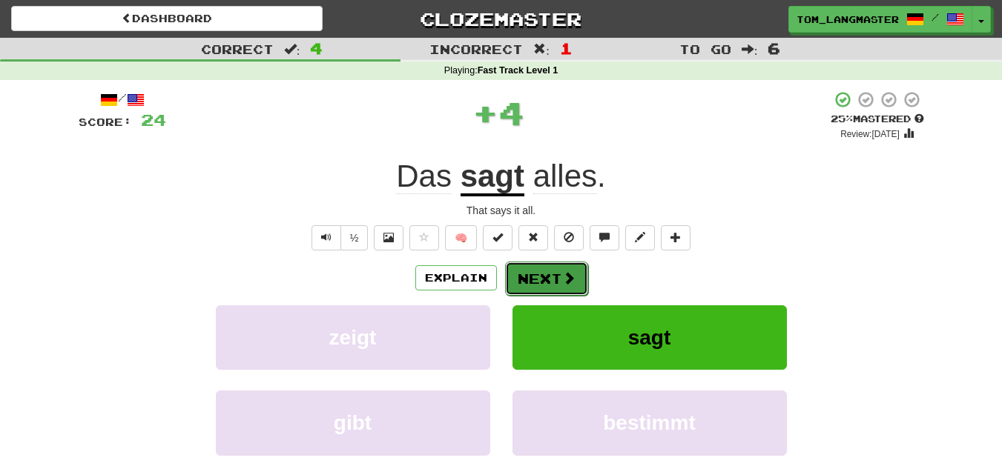
click at [556, 264] on button "Next" at bounding box center [546, 279] width 83 height 34
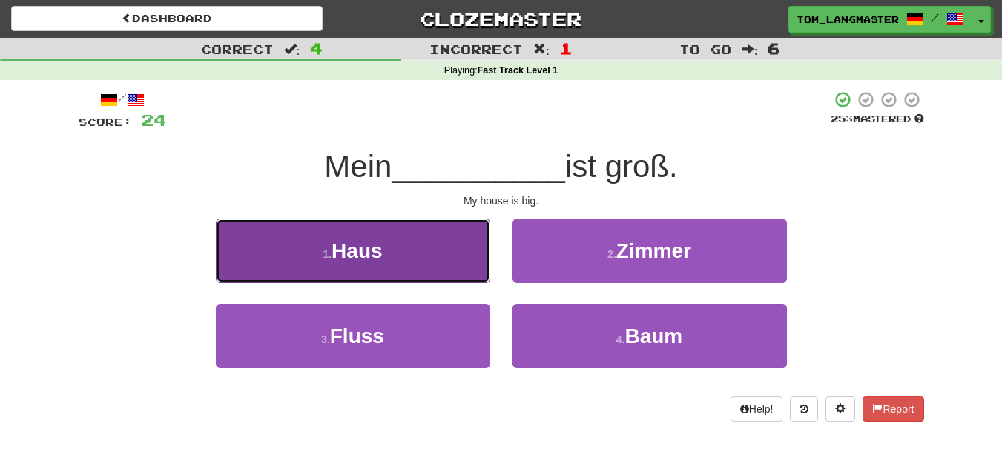
click at [446, 280] on button "1 . Haus" at bounding box center [353, 251] width 274 height 65
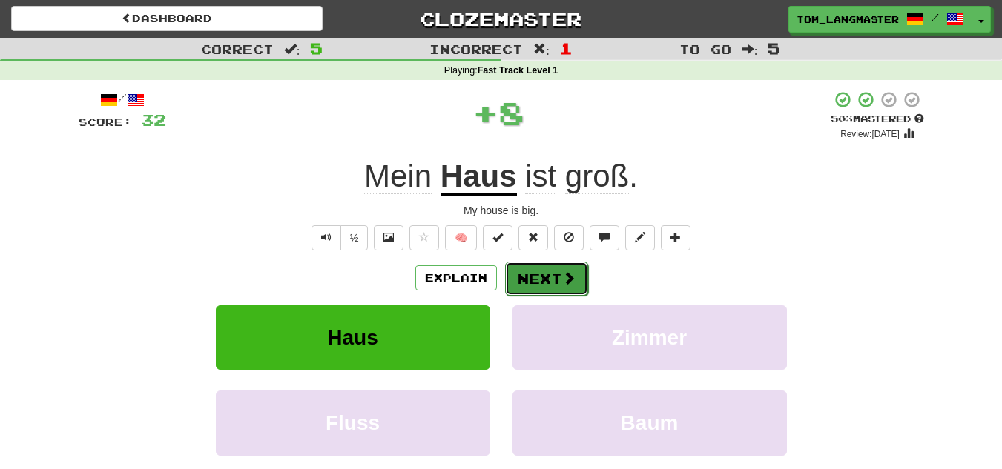
click at [542, 290] on button "Next" at bounding box center [546, 279] width 83 height 34
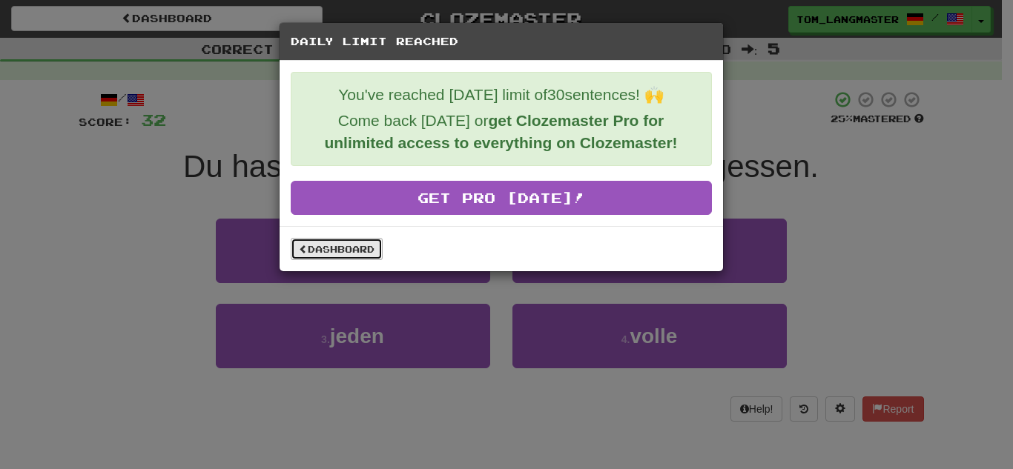
click at [334, 254] on link "Dashboard" at bounding box center [337, 249] width 92 height 22
